Goal: Transaction & Acquisition: Purchase product/service

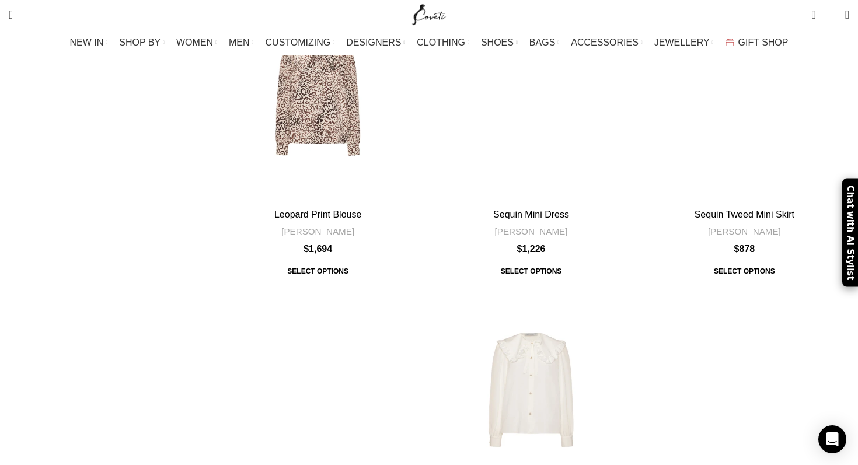
scroll to position [1196, 0]
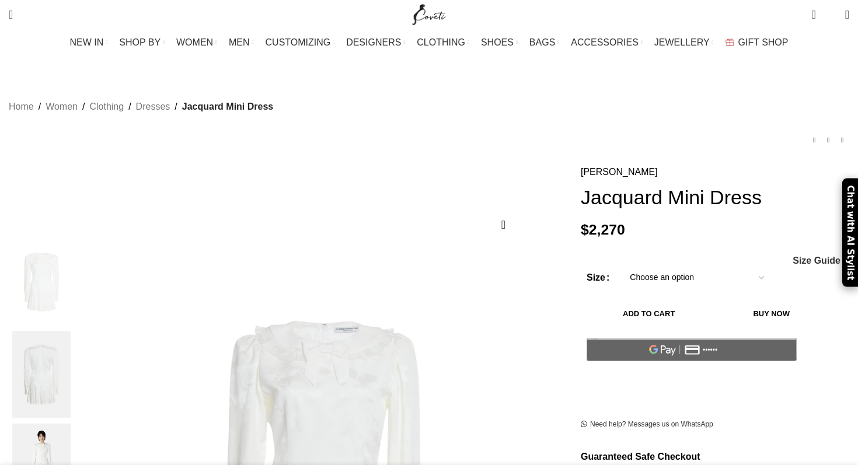
click at [698, 266] on select "Choose an option 4UK 6UK 8 UK 10 UK 12 UK 14 UK 16 UK" at bounding box center [697, 278] width 152 height 25
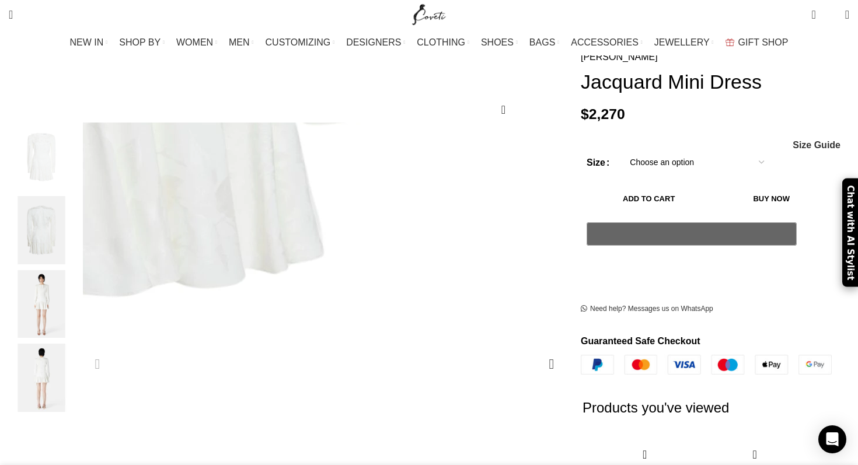
scroll to position [136, 0]
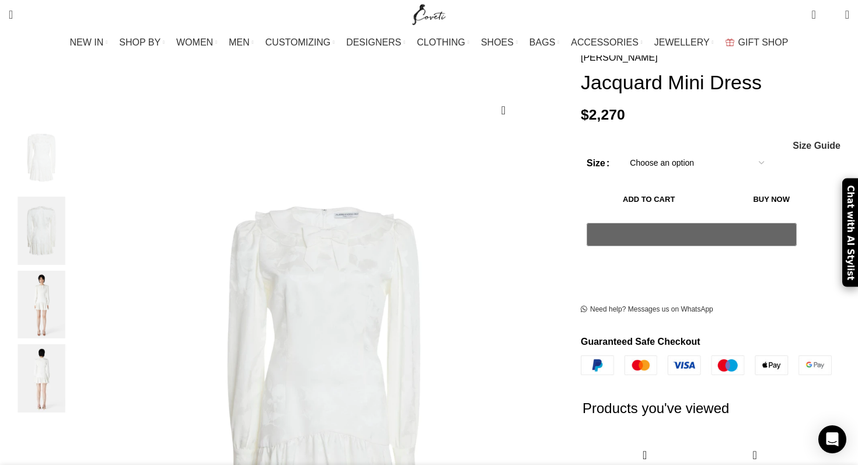
click at [77, 305] on img "3 / 4" at bounding box center [41, 305] width 71 height 68
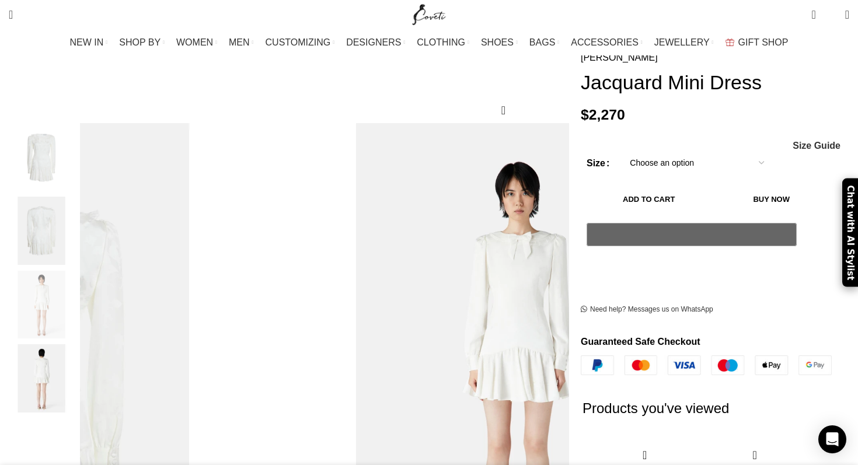
scroll to position [0, 123]
click at [537, 350] on div "Next slide" at bounding box center [551, 364] width 29 height 29
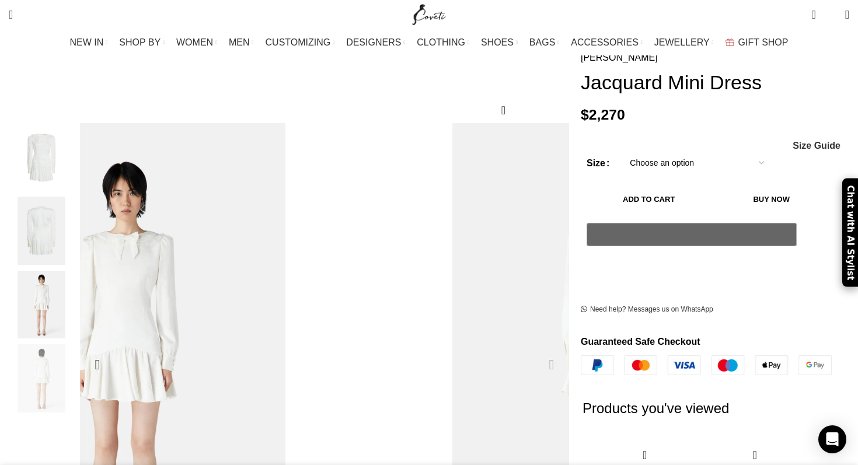
click at [537, 350] on div "Next slide" at bounding box center [551, 364] width 29 height 29
click at [112, 350] on div "Previous slide" at bounding box center [97, 364] width 29 height 29
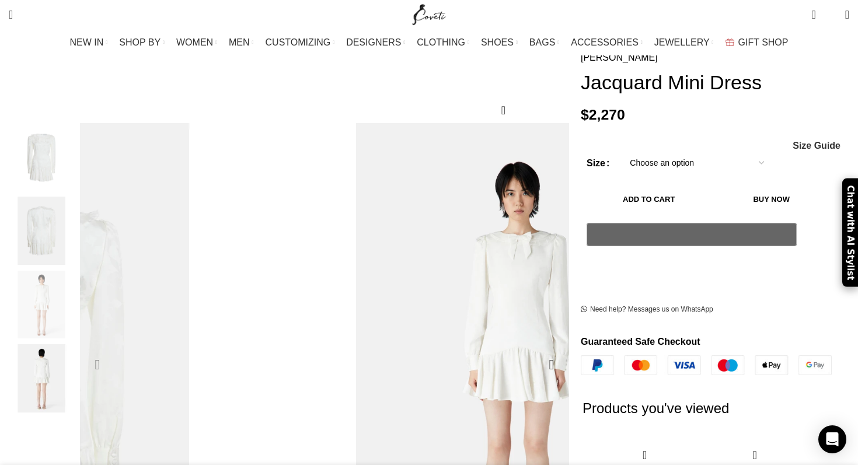
click at [112, 350] on div "Previous slide" at bounding box center [97, 364] width 29 height 29
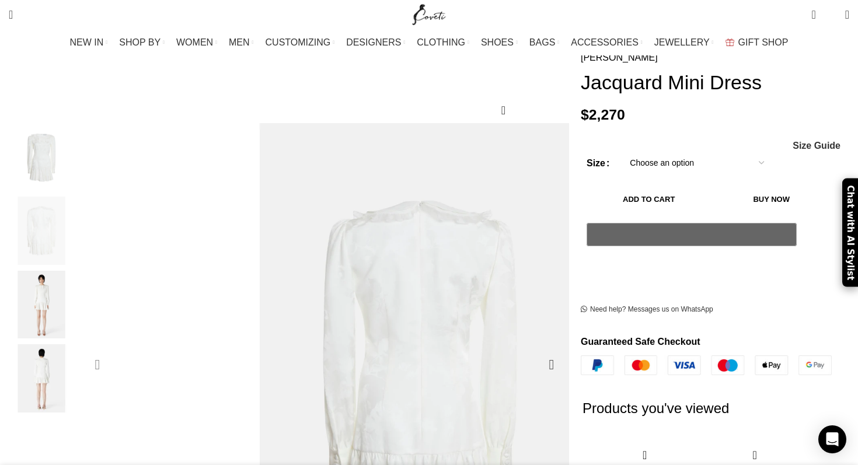
click at [112, 350] on div "Previous slide" at bounding box center [97, 364] width 29 height 29
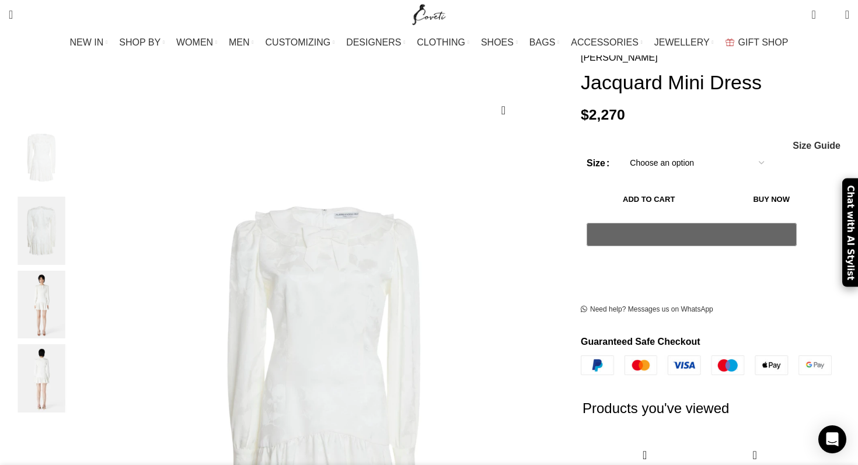
scroll to position [0, 368]
click at [77, 291] on img "3 / 4" at bounding box center [41, 305] width 71 height 68
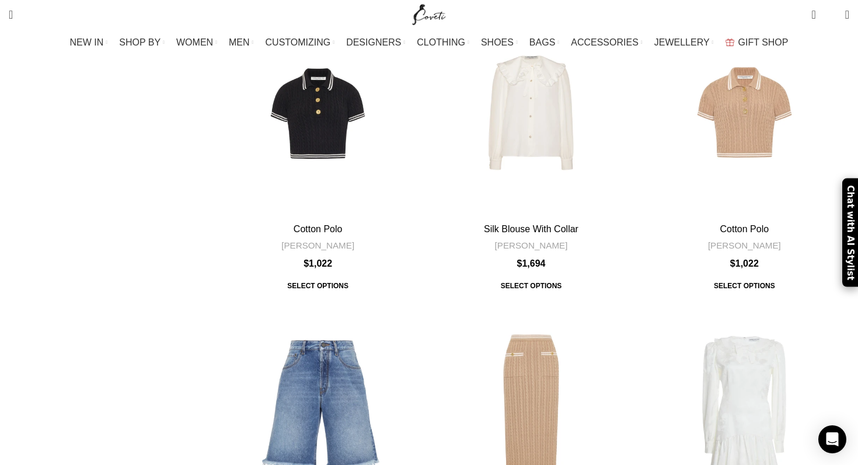
scroll to position [1512, 0]
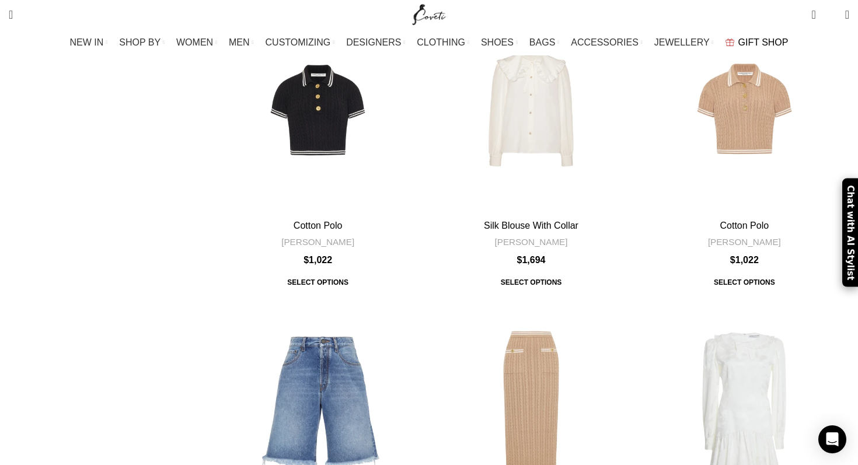
click at [742, 46] on span "GIFT SHOP" at bounding box center [764, 42] width 50 height 11
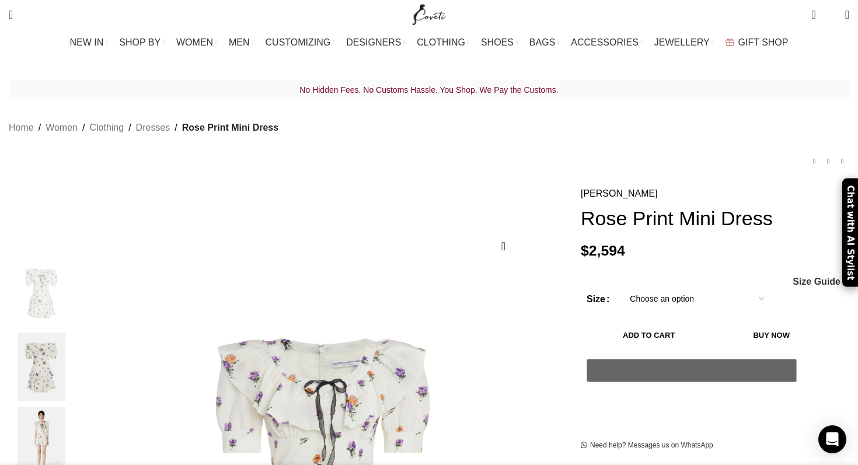
click at [731, 287] on select "Choose an option 4UK 6UK 8 [GEOGRAPHIC_DATA] 10 [GEOGRAPHIC_DATA] 12 [GEOGRAPHI…" at bounding box center [697, 299] width 152 height 25
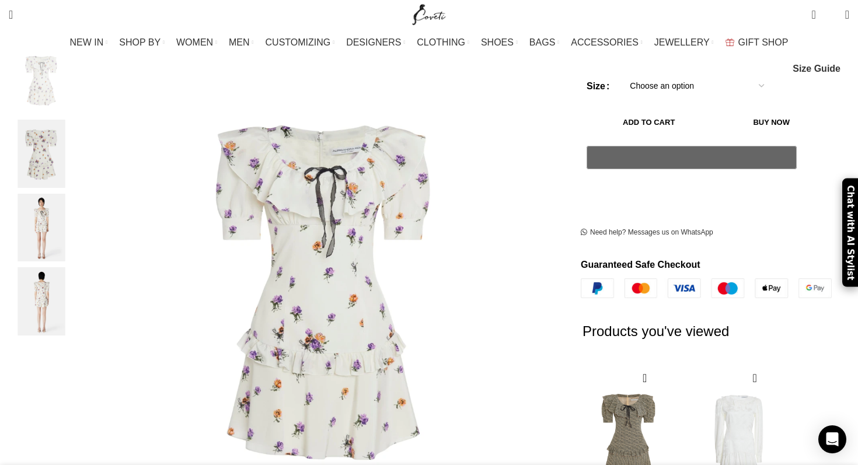
scroll to position [0, 123]
click at [77, 229] on img "3 / 4" at bounding box center [41, 228] width 71 height 68
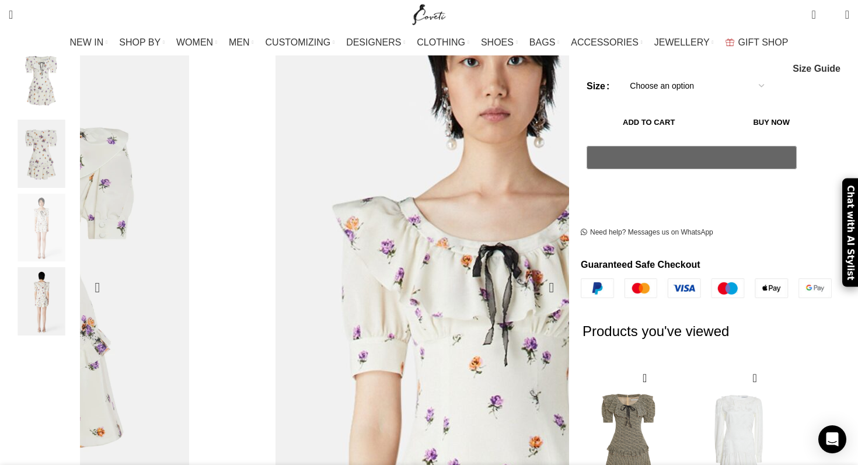
scroll to position [0, 492]
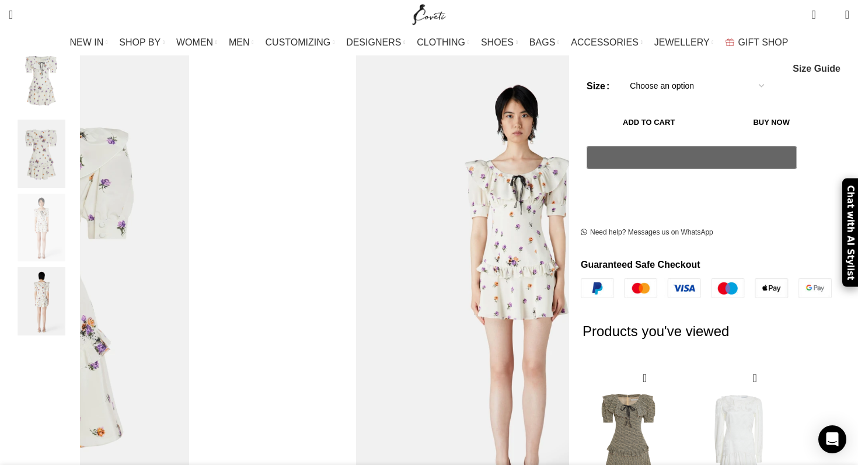
click at [736, 74] on select "Choose an option 4UK 6UK 8 [GEOGRAPHIC_DATA] 10 [GEOGRAPHIC_DATA] 12 [GEOGRAPHI…" at bounding box center [697, 86] width 152 height 25
